Goal: Task Accomplishment & Management: Use online tool/utility

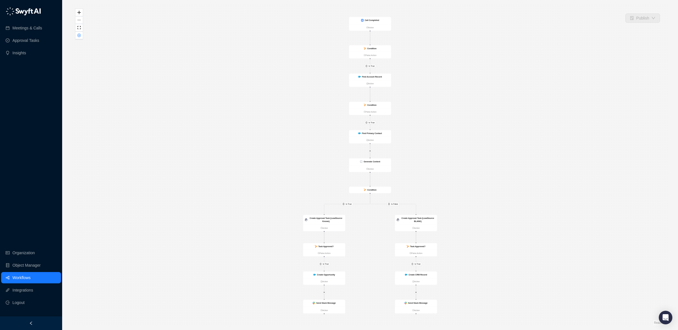
click at [36, 200] on div "Meetings & Calls Approval Tasks Insights Organization Object Manager Workflows …" at bounding box center [31, 158] width 62 height 316
click at [81, 37] on button "button" at bounding box center [78, 36] width 7 height 8
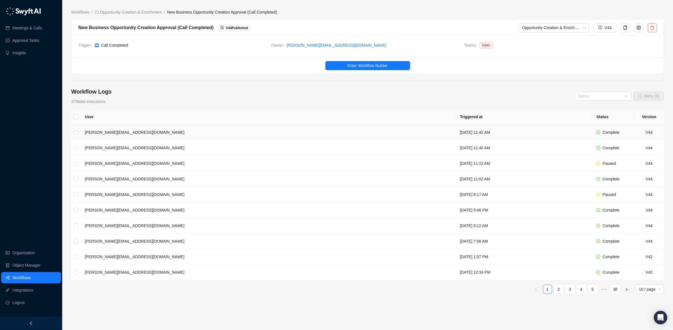
click at [122, 136] on td "[PERSON_NAME][EMAIL_ADDRESS][DOMAIN_NAME]" at bounding box center [267, 133] width 375 height 16
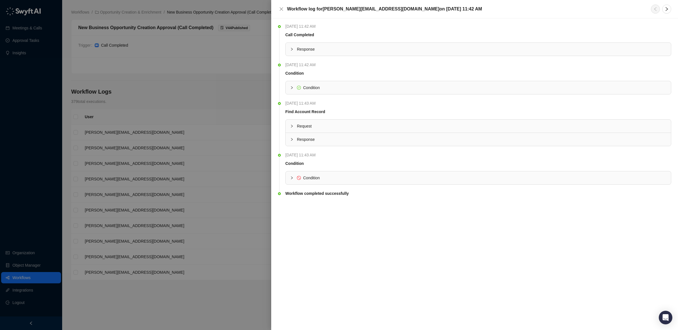
click at [343, 183] on div "Condition" at bounding box center [478, 177] width 385 height 13
click at [227, 156] on div at bounding box center [339, 165] width 678 height 330
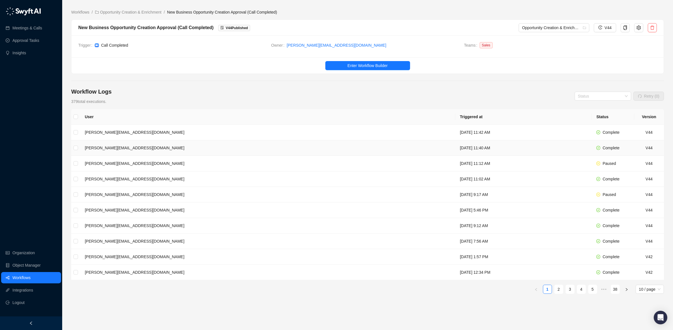
click at [240, 148] on td "[PERSON_NAME][EMAIL_ADDRESS][DOMAIN_NAME]" at bounding box center [267, 148] width 375 height 16
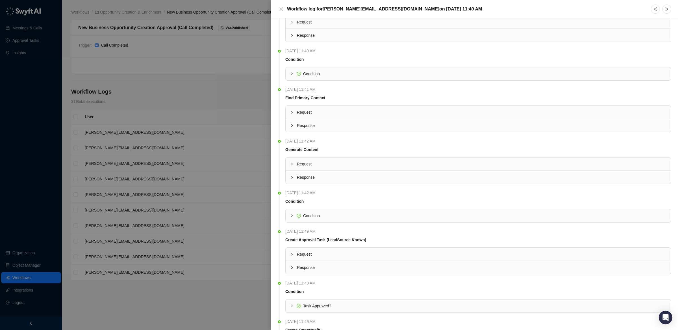
scroll to position [112, 0]
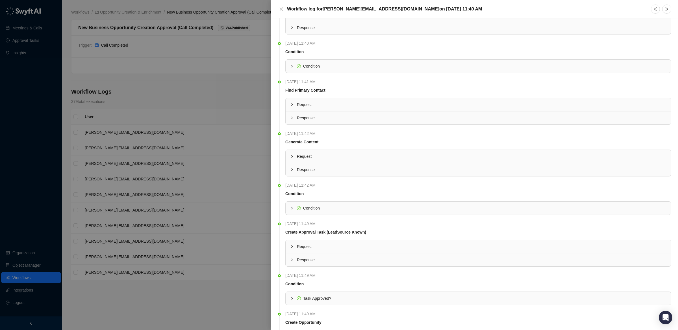
click at [310, 170] on span "Response" at bounding box center [482, 169] width 370 height 6
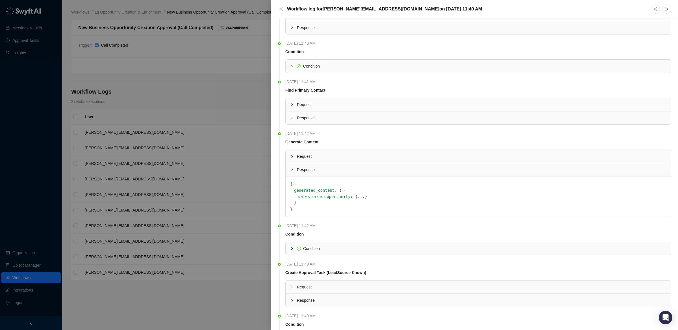
click at [358, 198] on button "..." at bounding box center [361, 196] width 7 height 6
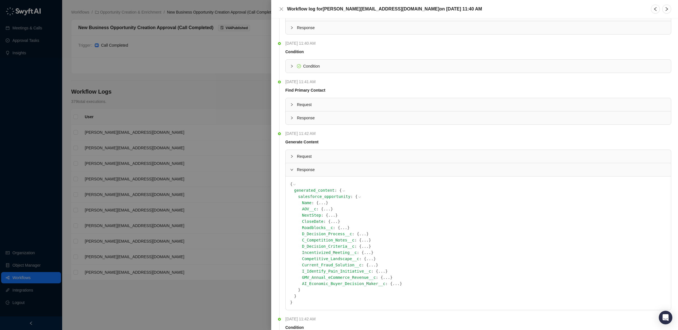
click at [364, 253] on button "..." at bounding box center [367, 252] width 7 height 6
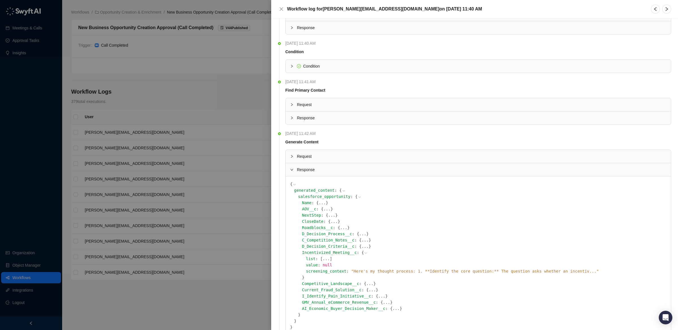
click at [323, 260] on button "..." at bounding box center [326, 258] width 7 height 6
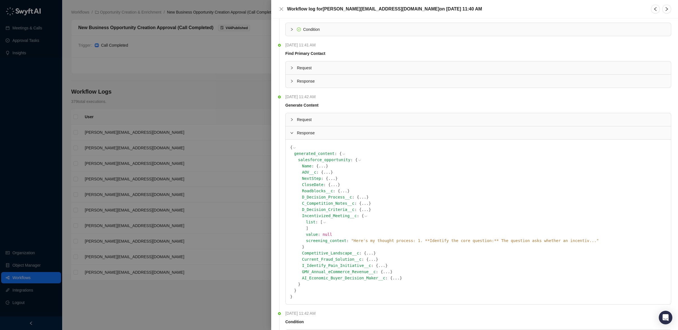
scroll to position [195, 0]
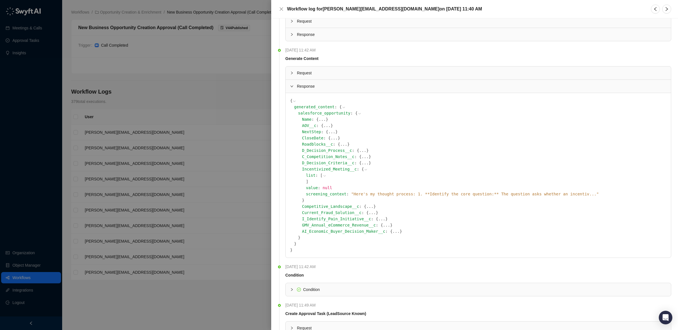
click at [527, 196] on span "" Here's my thought process: 1. **Identify the core question:** The question as…" at bounding box center [475, 194] width 248 height 5
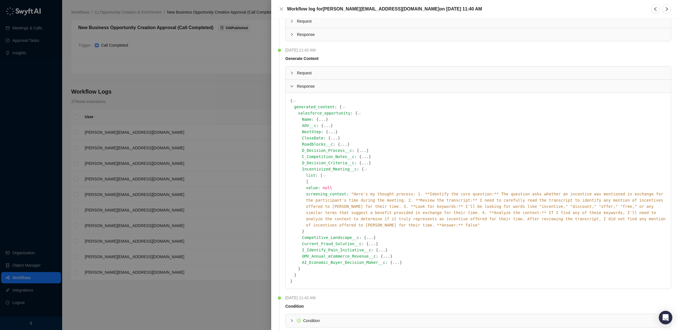
click at [203, 149] on div at bounding box center [339, 165] width 678 height 330
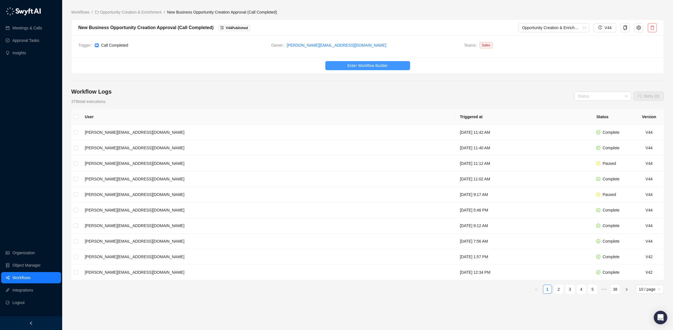
click at [385, 62] on button "Enter Workflow Builder" at bounding box center [367, 65] width 85 height 9
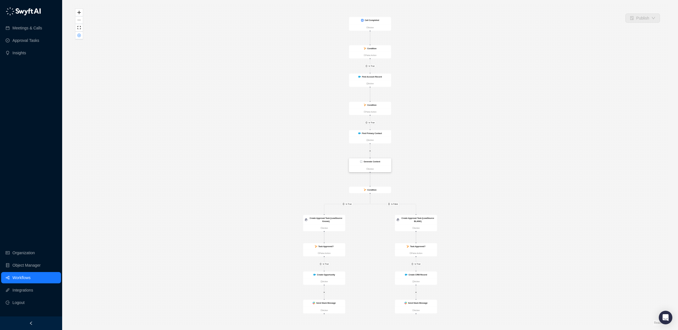
click at [381, 160] on div "Generate Content" at bounding box center [370, 161] width 42 height 7
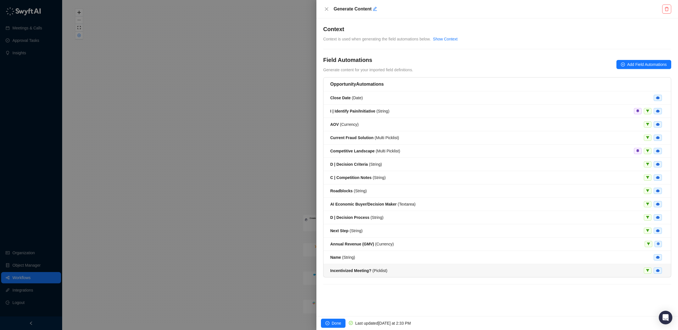
click at [357, 271] on strong "Incentivized Meeting?" at bounding box center [350, 270] width 41 height 5
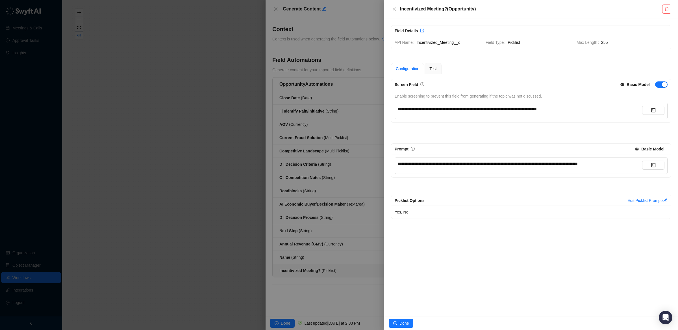
click at [498, 111] on span "**********" at bounding box center [467, 109] width 139 height 4
click at [450, 111] on span "**********" at bounding box center [467, 109] width 139 height 4
click at [435, 110] on span "**********" at bounding box center [467, 109] width 139 height 4
click at [492, 130] on div "**********" at bounding box center [531, 149] width 284 height 140
click at [403, 325] on span "Done" at bounding box center [403, 323] width 9 height 6
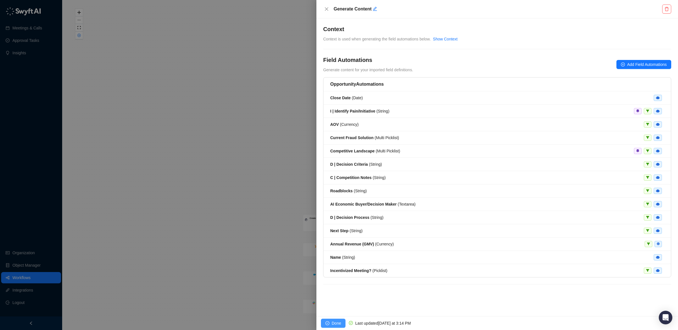
click at [338, 321] on span "Done" at bounding box center [336, 323] width 9 height 6
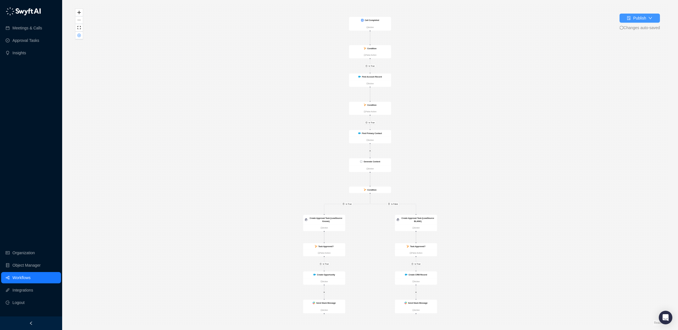
click at [652, 16] on button "Publish" at bounding box center [640, 18] width 40 height 9
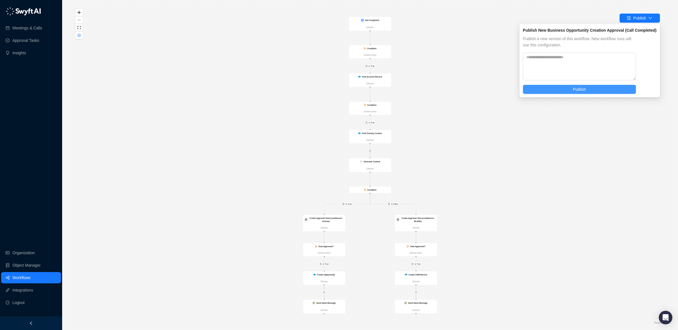
click at [581, 86] on span "Publish" at bounding box center [579, 89] width 13 height 6
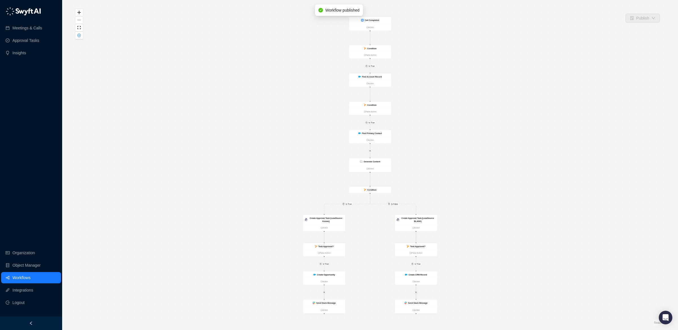
click at [30, 277] on link "Workflows" at bounding box center [21, 277] width 18 height 11
